Goal: Information Seeking & Learning: Learn about a topic

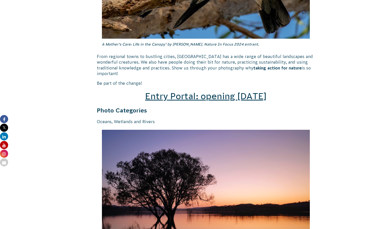
scroll to position [696, 0]
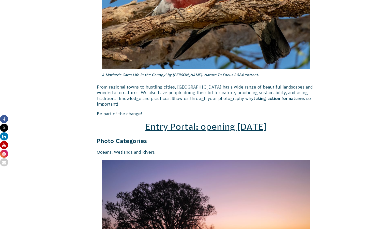
click at [165, 121] on h2 "Entry Portal: opening [DATE]" at bounding box center [206, 127] width 218 height 12
click at [165, 122] on span "Entry Portal: opening [DATE]" at bounding box center [206, 127] width 122 height 10
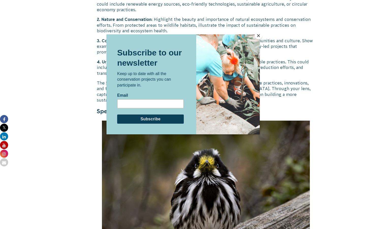
scroll to position [1420, 0]
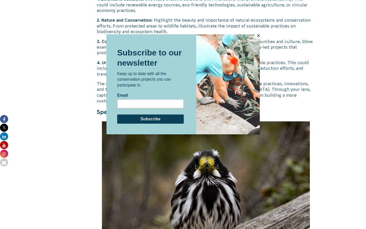
click at [260, 34] on button "Close" at bounding box center [259, 36] width 8 height 8
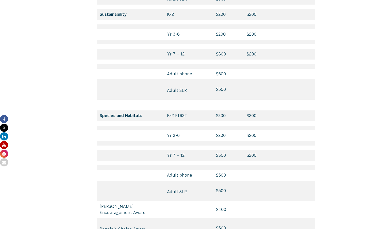
scroll to position [2430, 0]
